Goal: Task Accomplishment & Management: Manage account settings

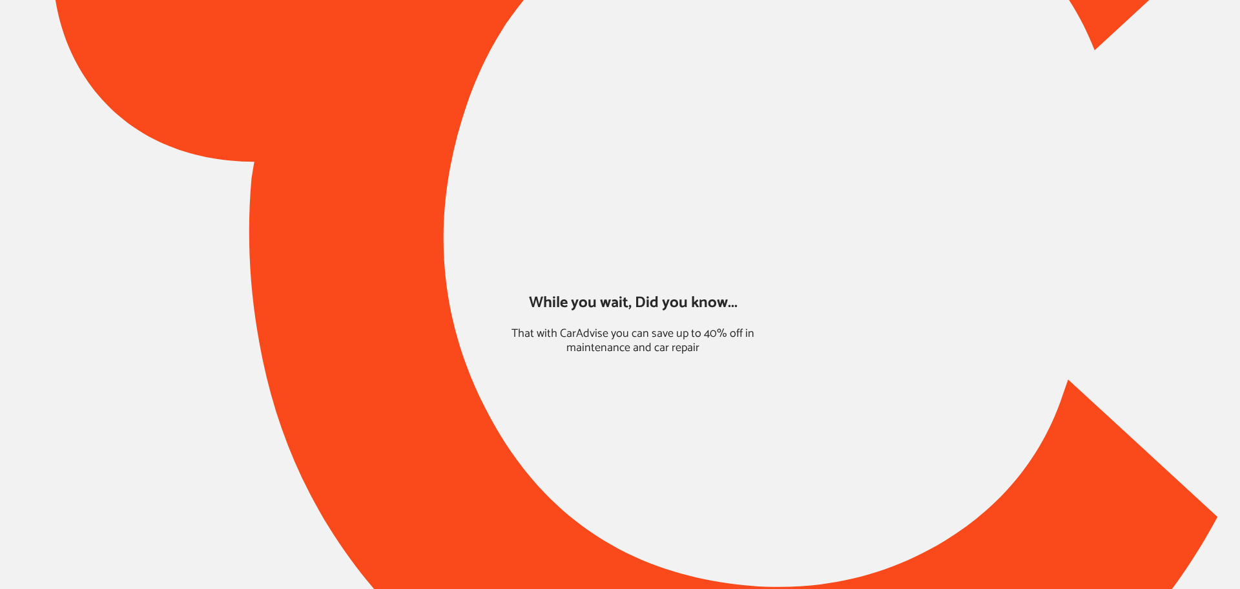
type input "*****"
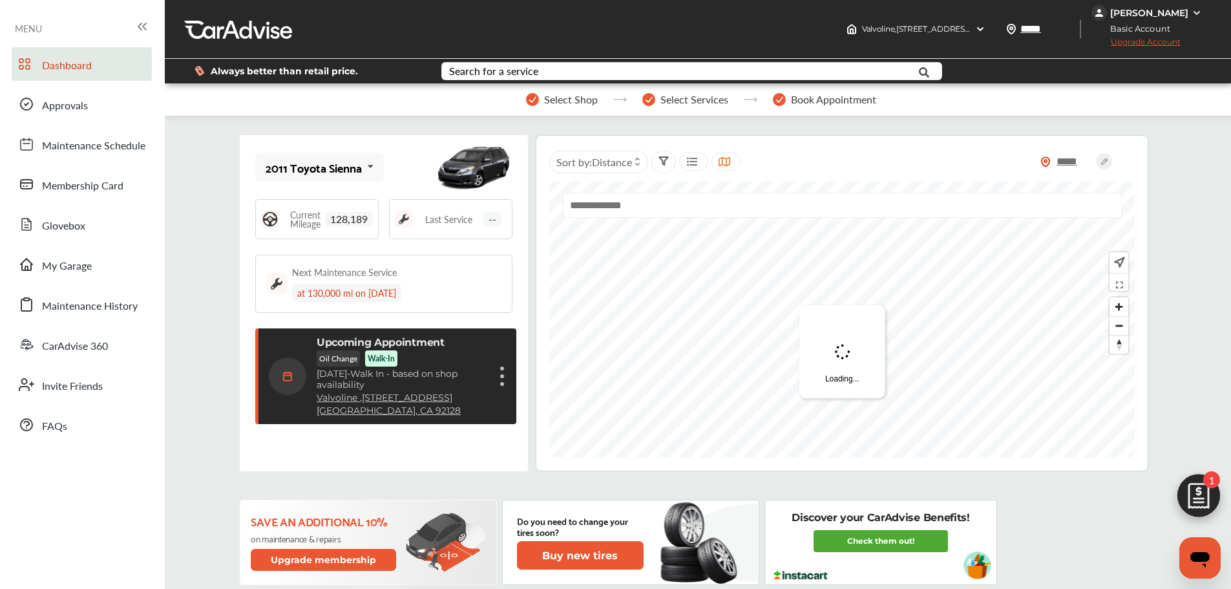
scroll to position [205, 0]
click at [76, 273] on span "My Garage" at bounding box center [67, 266] width 50 height 17
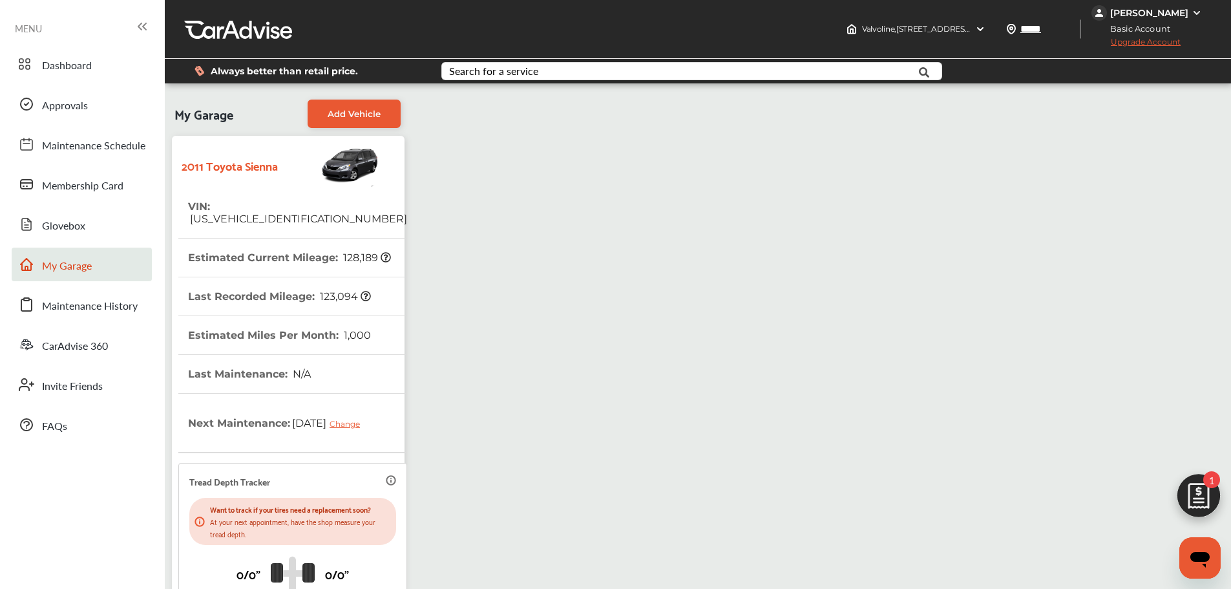
click at [257, 213] on span "[US_VEHICLE_IDENTIFICATION_NUMBER]" at bounding box center [297, 219] width 219 height 12
click at [258, 213] on span "[US_VEHICLE_IDENTIFICATION_NUMBER]" at bounding box center [297, 219] width 219 height 12
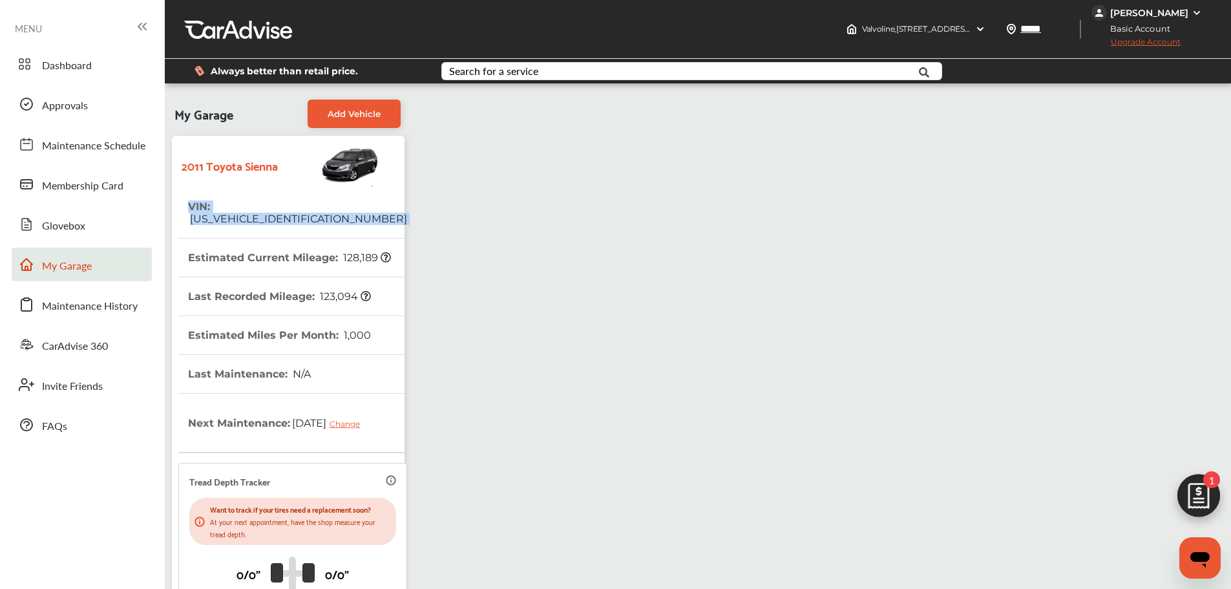
click at [259, 213] on span "[US_VEHICLE_IDENTIFICATION_NUMBER]" at bounding box center [297, 219] width 219 height 12
click at [288, 213] on span "[US_VEHICLE_IDENTIFICATION_NUMBER]" at bounding box center [297, 219] width 219 height 12
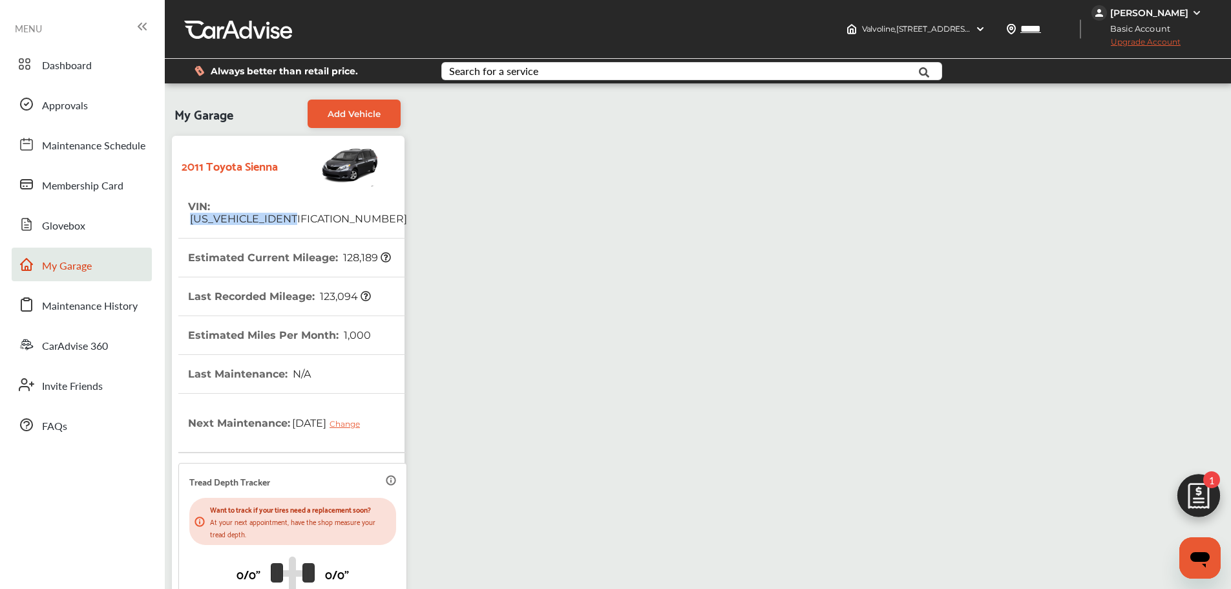
click at [288, 213] on span "[US_VEHICLE_IDENTIFICATION_NUMBER]" at bounding box center [297, 219] width 219 height 12
copy span "[US_VEHICLE_IDENTIFICATION_NUMBER]"
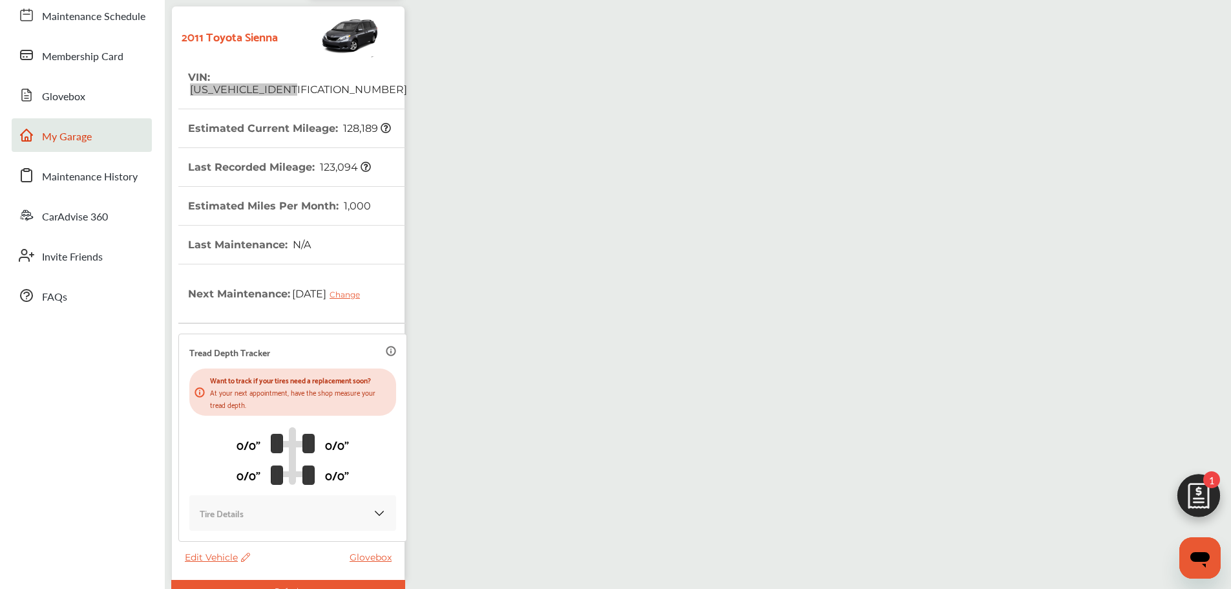
scroll to position [228, 0]
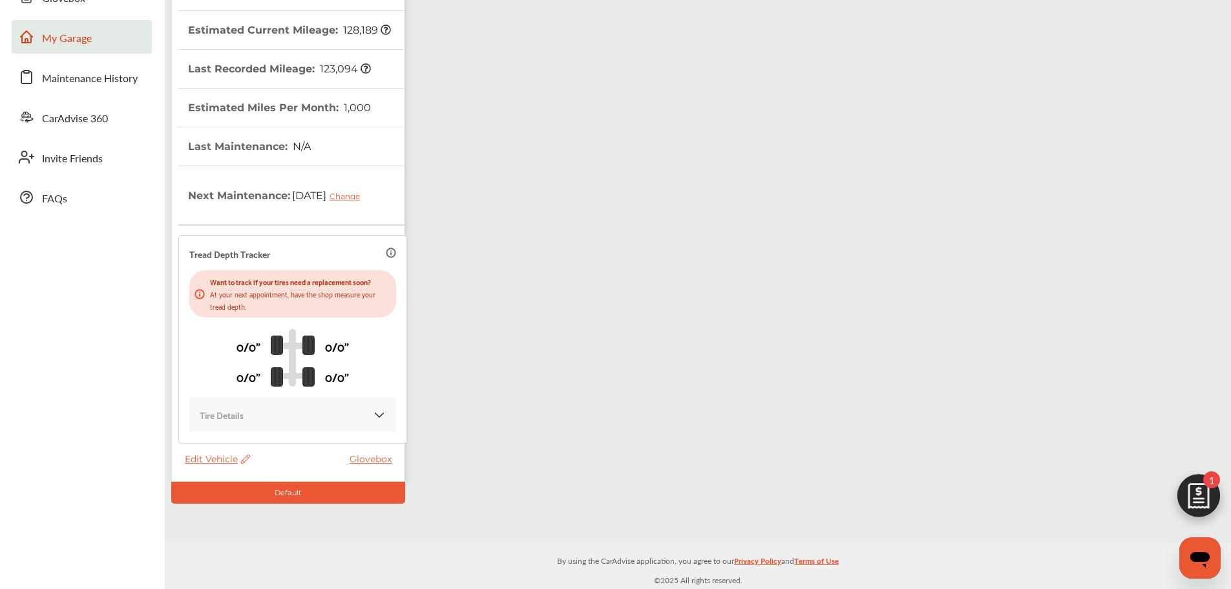
click at [220, 461] on span "Edit Vehicle" at bounding box center [217, 459] width 65 height 12
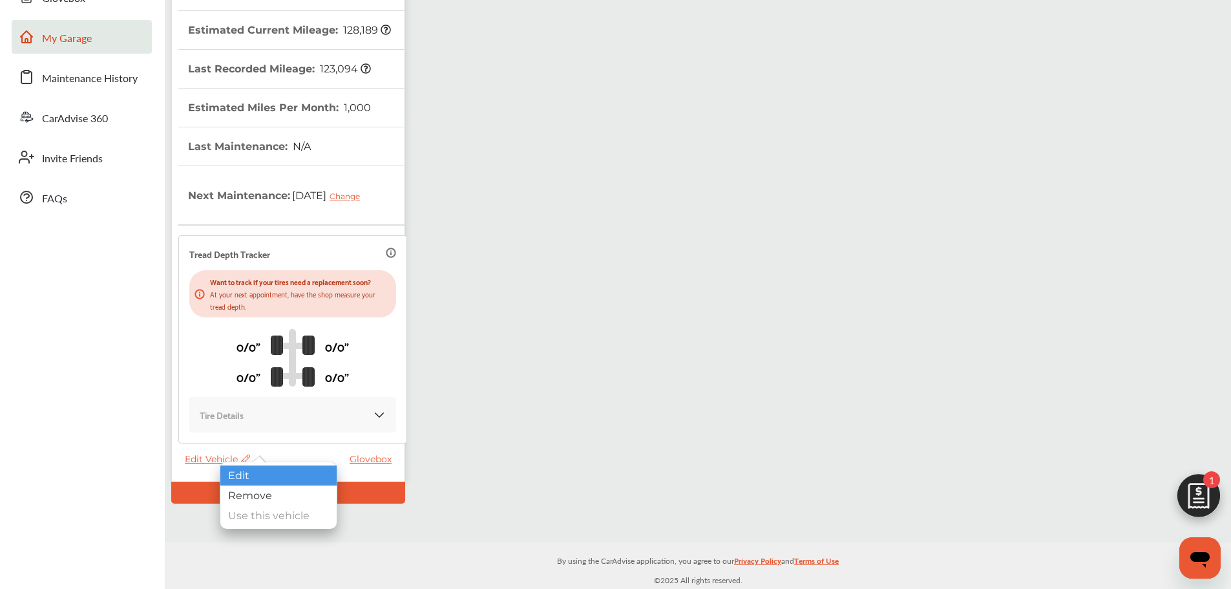
click at [241, 474] on div "Edit" at bounding box center [278, 475] width 116 height 20
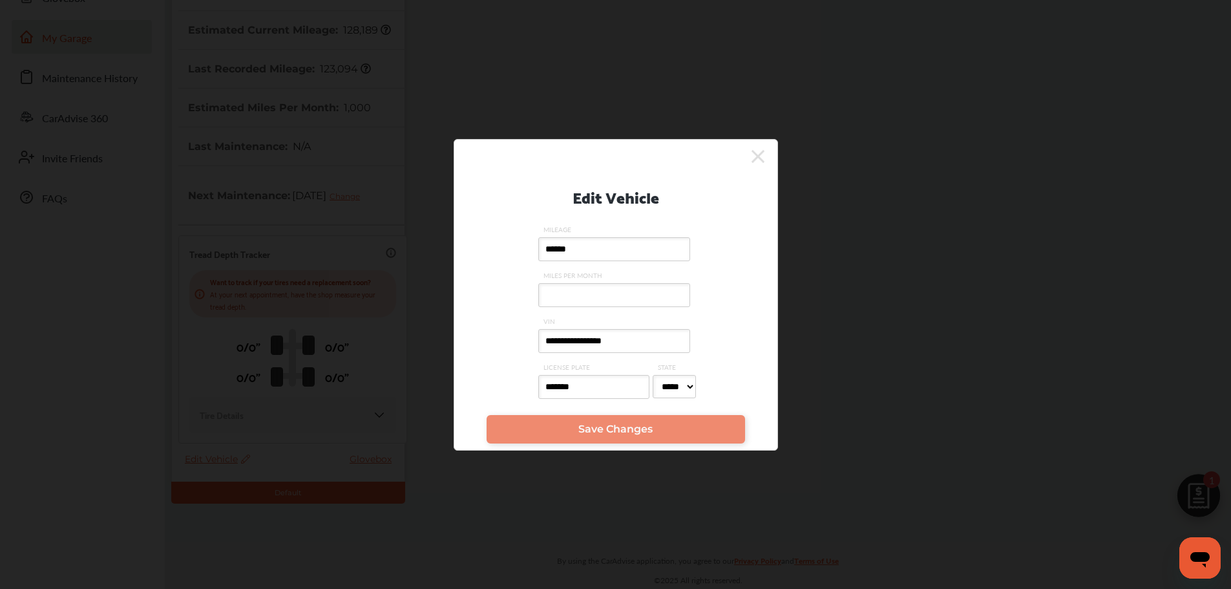
drag, startPoint x: 669, startPoint y: 335, endPoint x: 81, endPoint y: 327, distance: 588.0
click at [71, 335] on div "**********" at bounding box center [615, 294] width 1231 height 589
paste input "text"
type input "**********"
click at [665, 428] on link "Save Changes" at bounding box center [615, 429] width 258 height 28
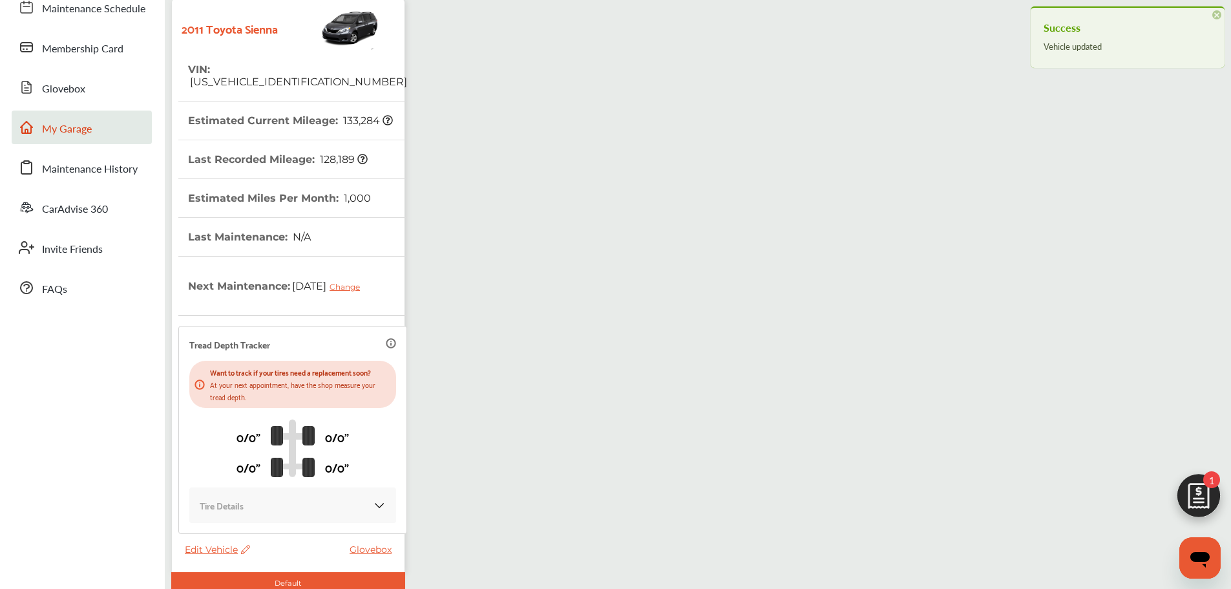
scroll to position [0, 0]
